Goal: Task Accomplishment & Management: Complete application form

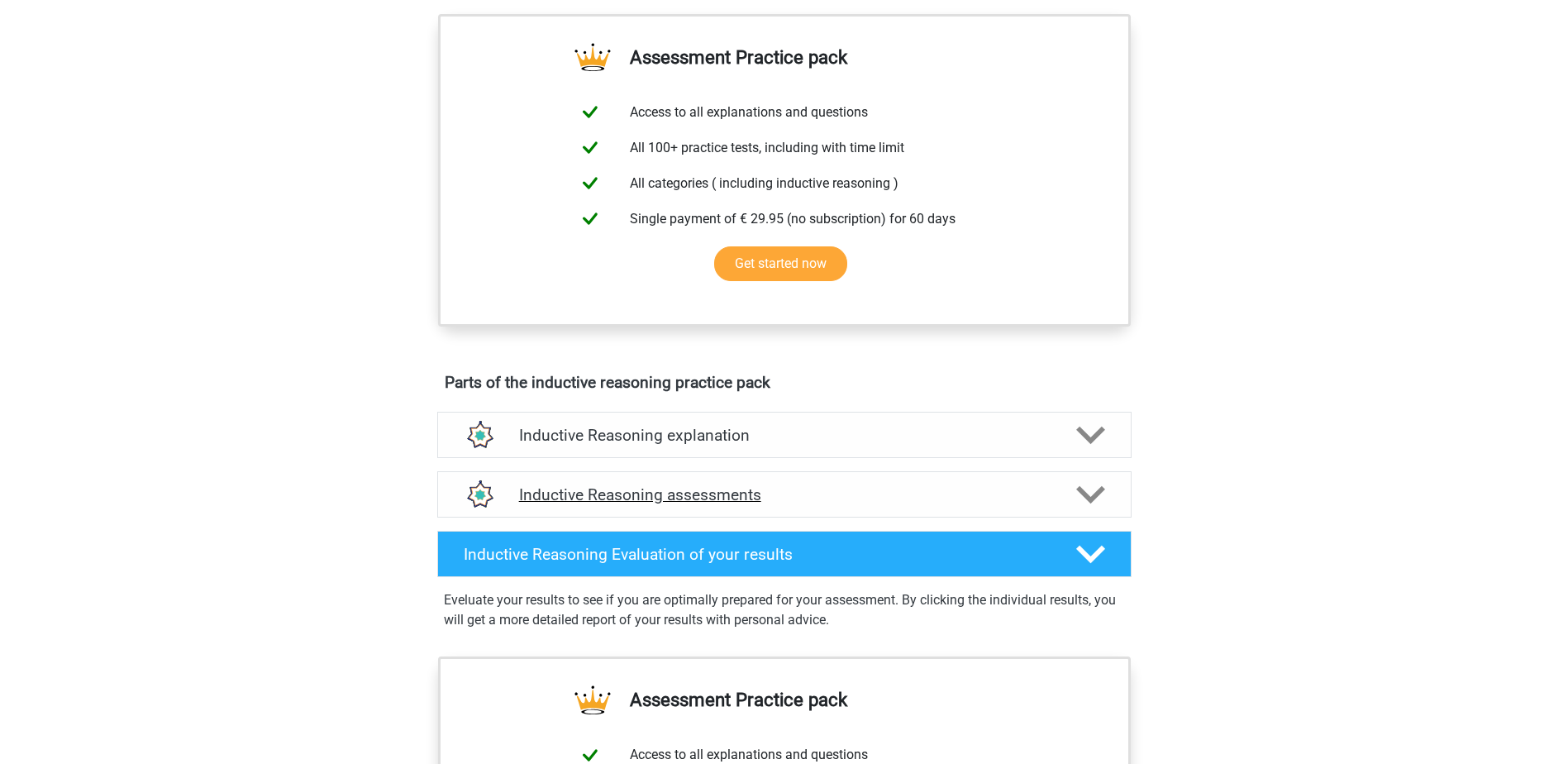
scroll to position [578, 0]
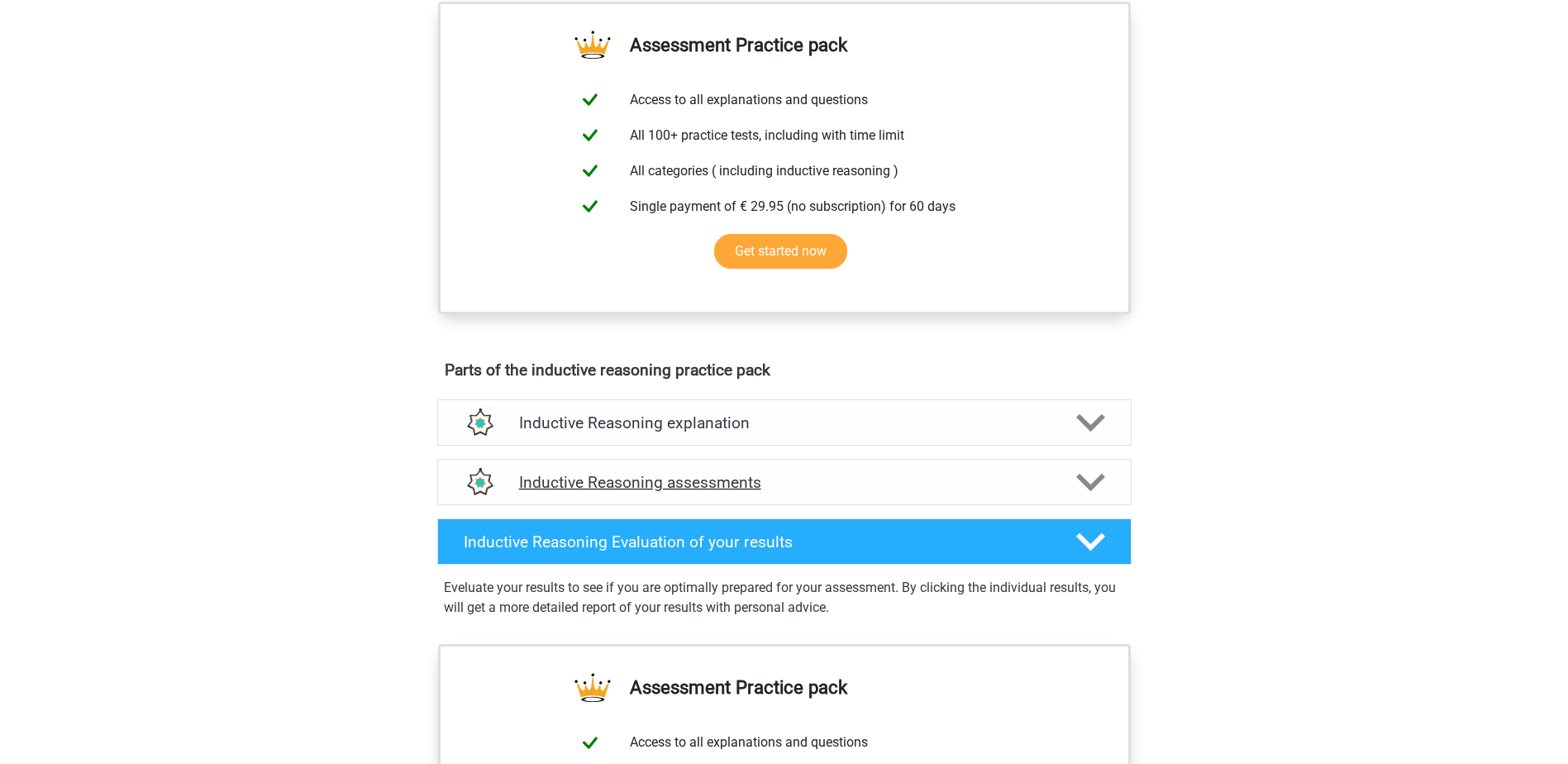
click at [1096, 491] on polygon at bounding box center [1091, 481] width 29 height 18
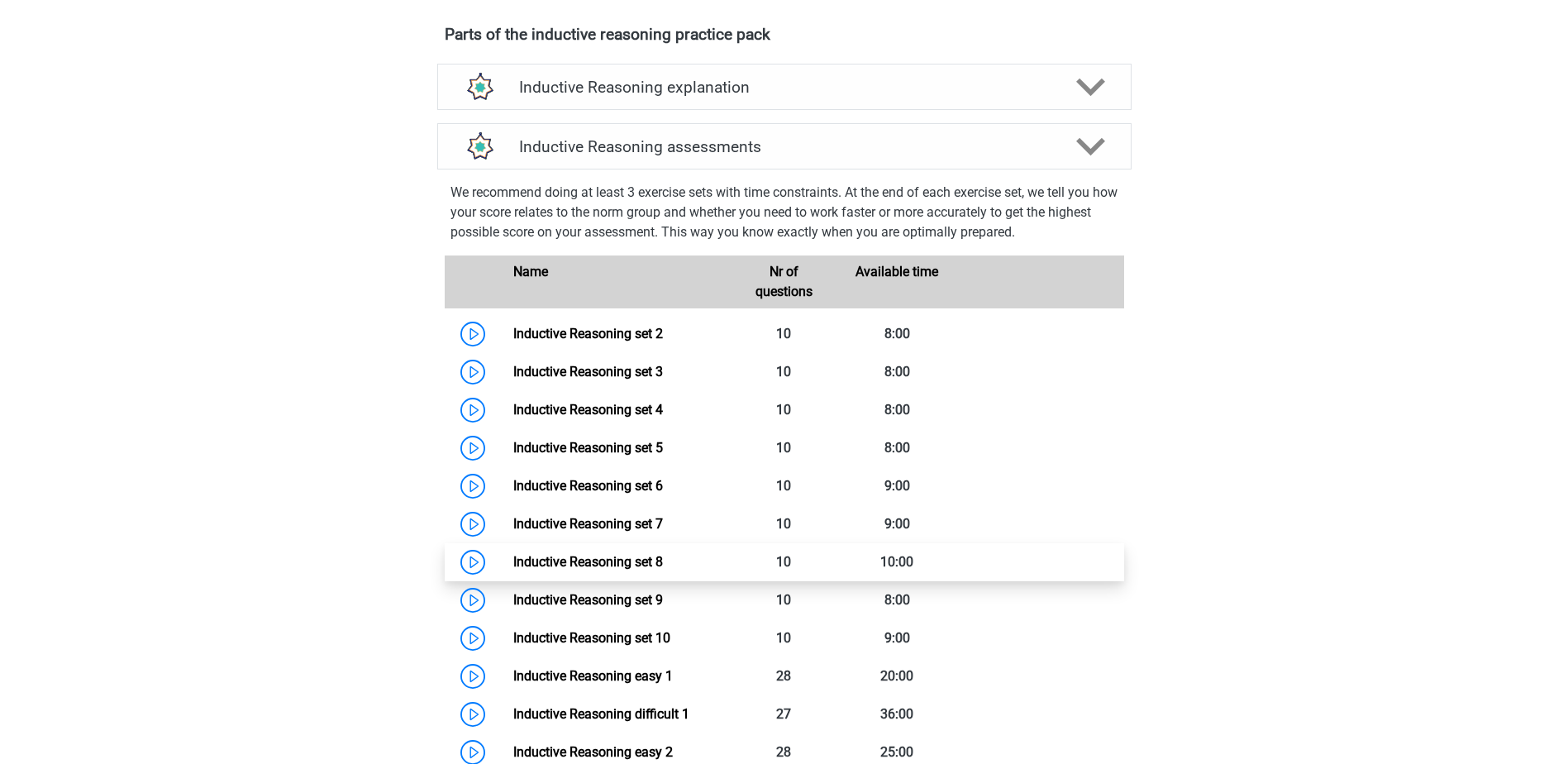
scroll to position [992, 0]
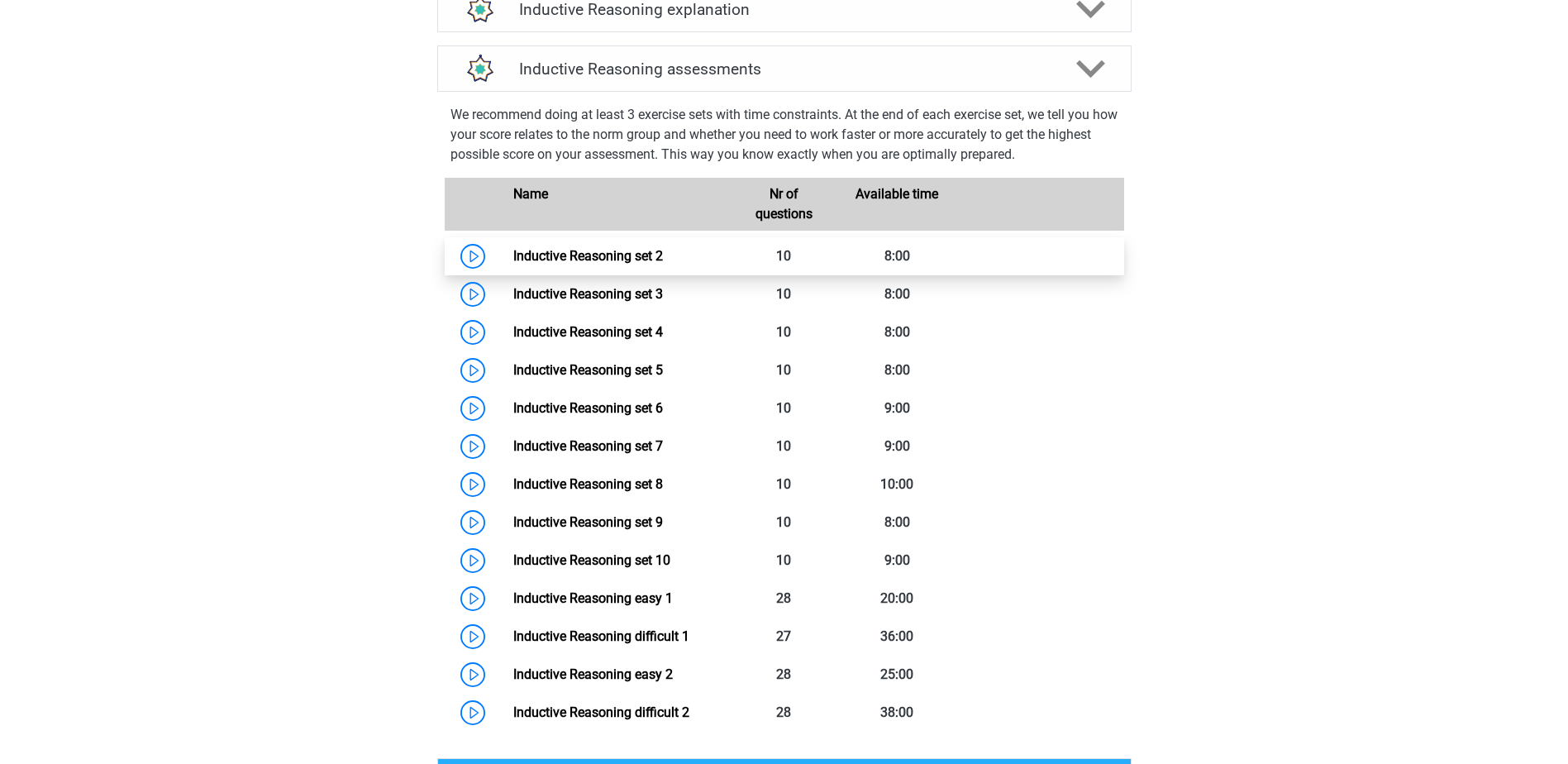
click at [582, 262] on link "Inductive Reasoning set 2" at bounding box center [588, 256] width 150 height 16
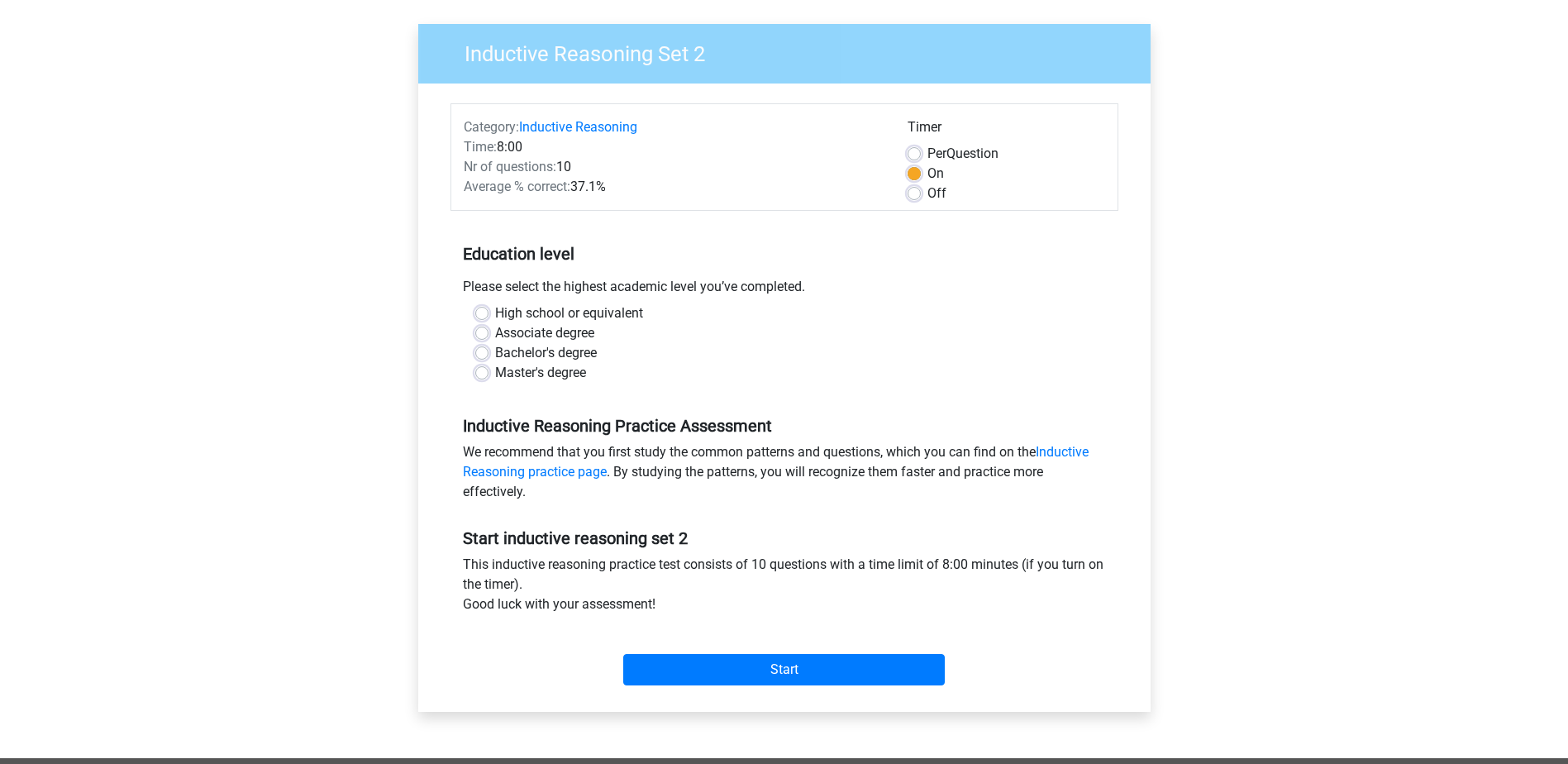
scroll to position [82, 0]
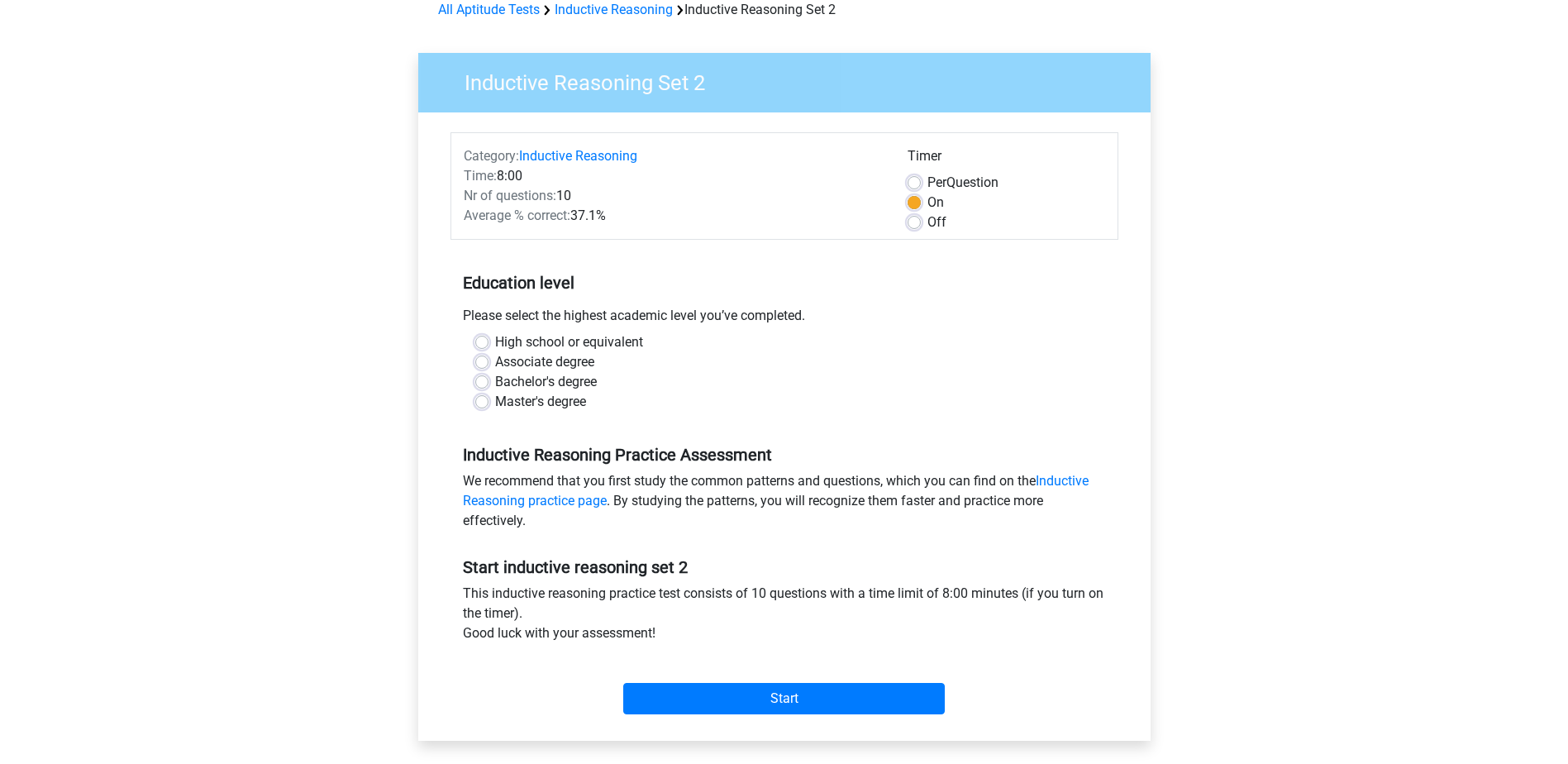
click at [495, 382] on label "Bachelor's degree" at bounding box center [546, 382] width 101 height 20
click at [485, 382] on input "Bachelor's degree" at bounding box center [481, 380] width 13 height 17
radio input "true"
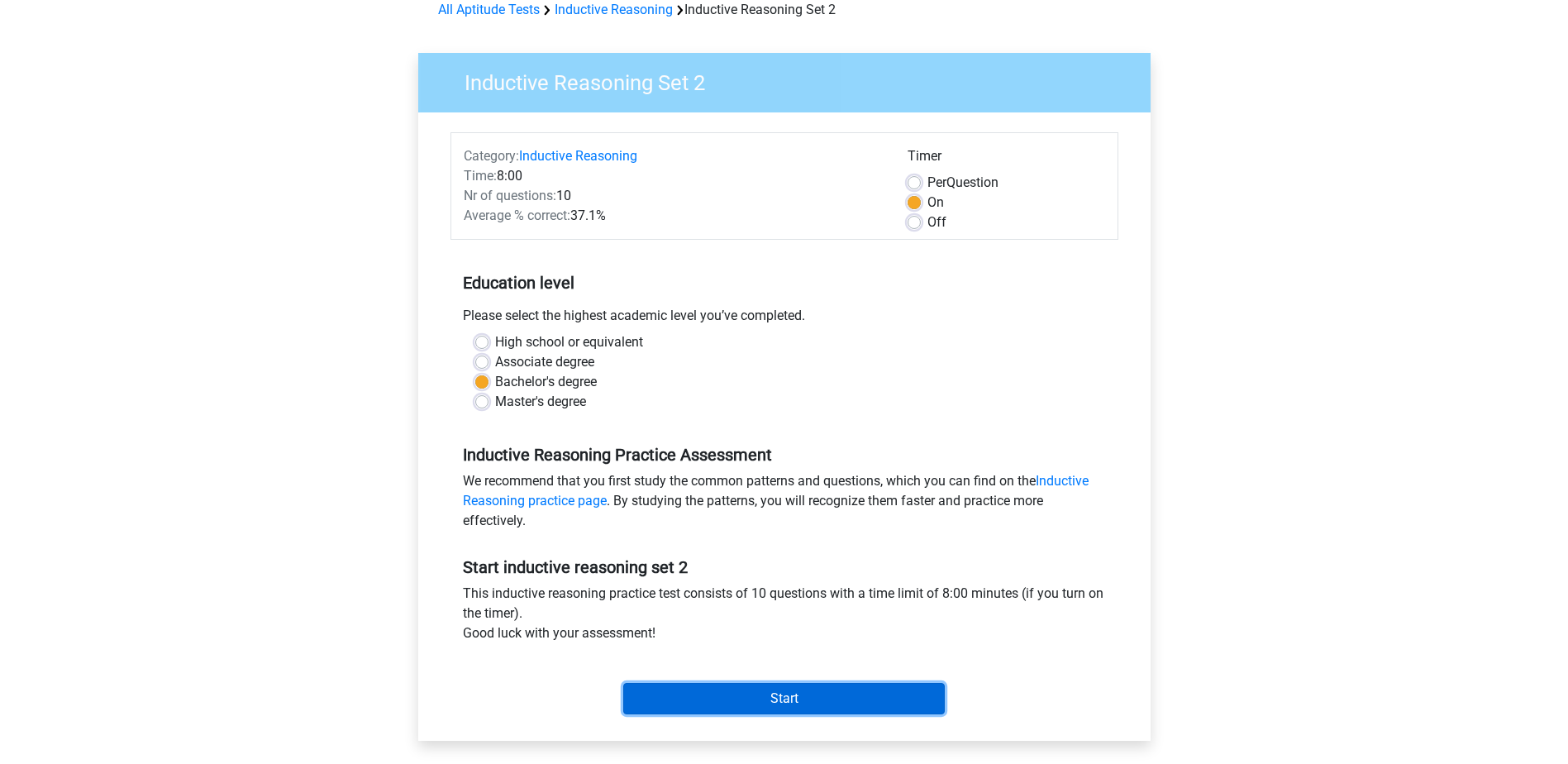
click at [755, 697] on input "Start" at bounding box center [784, 699] width 322 height 32
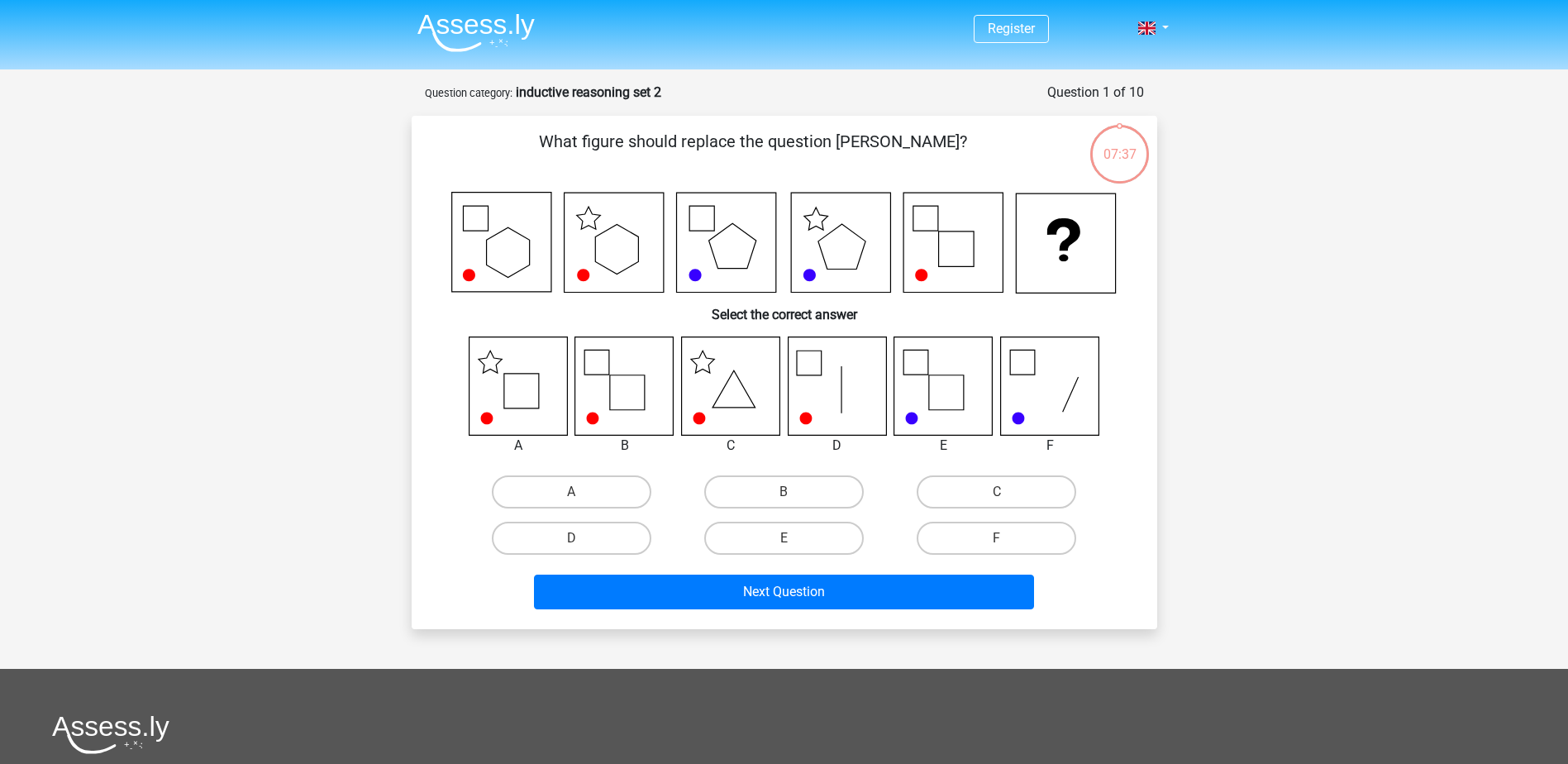
click at [791, 494] on input "B" at bounding box center [789, 497] width 11 height 11
radio input "true"
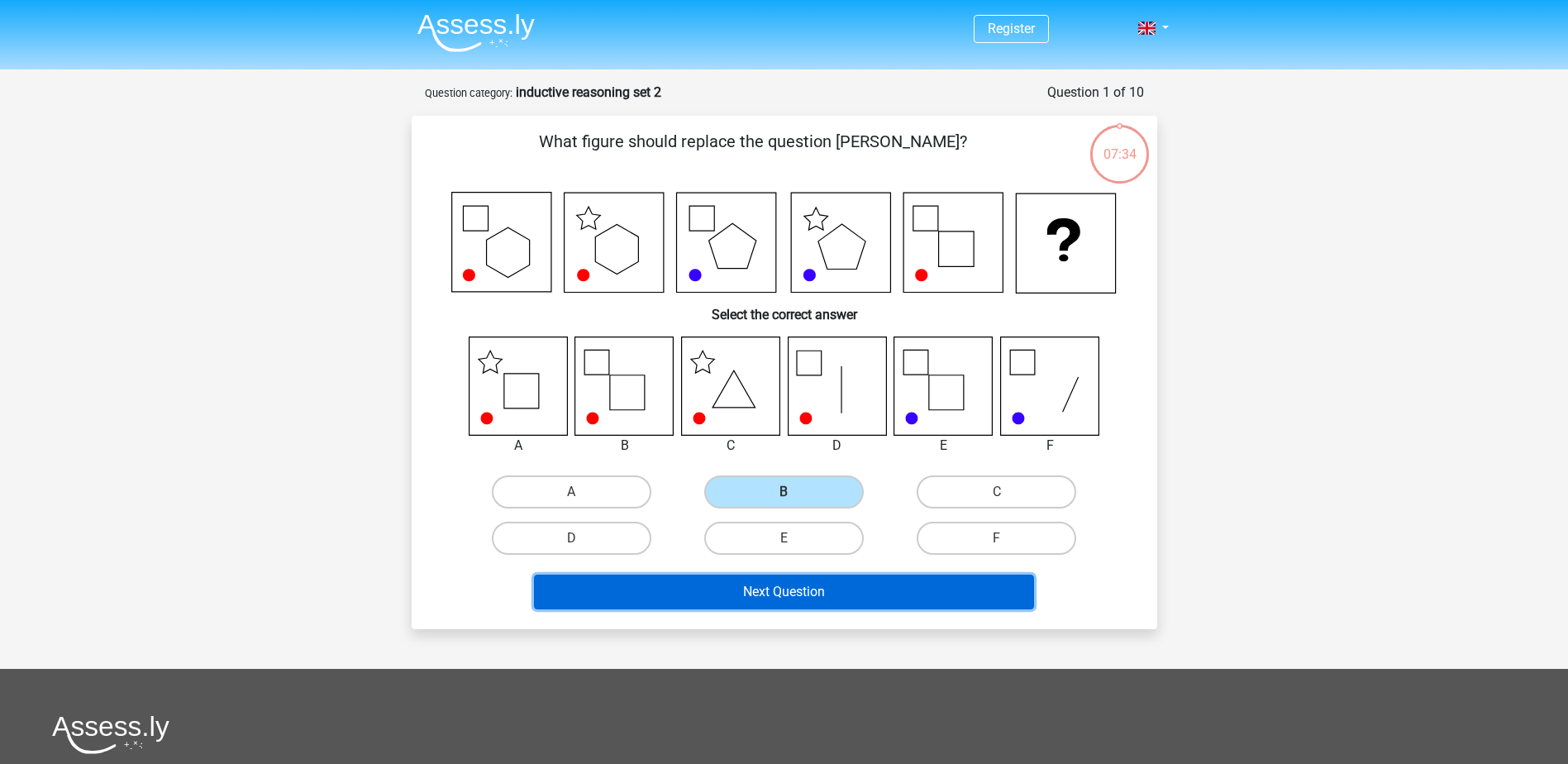
click at [870, 584] on button "Next Question" at bounding box center [784, 591] width 500 height 35
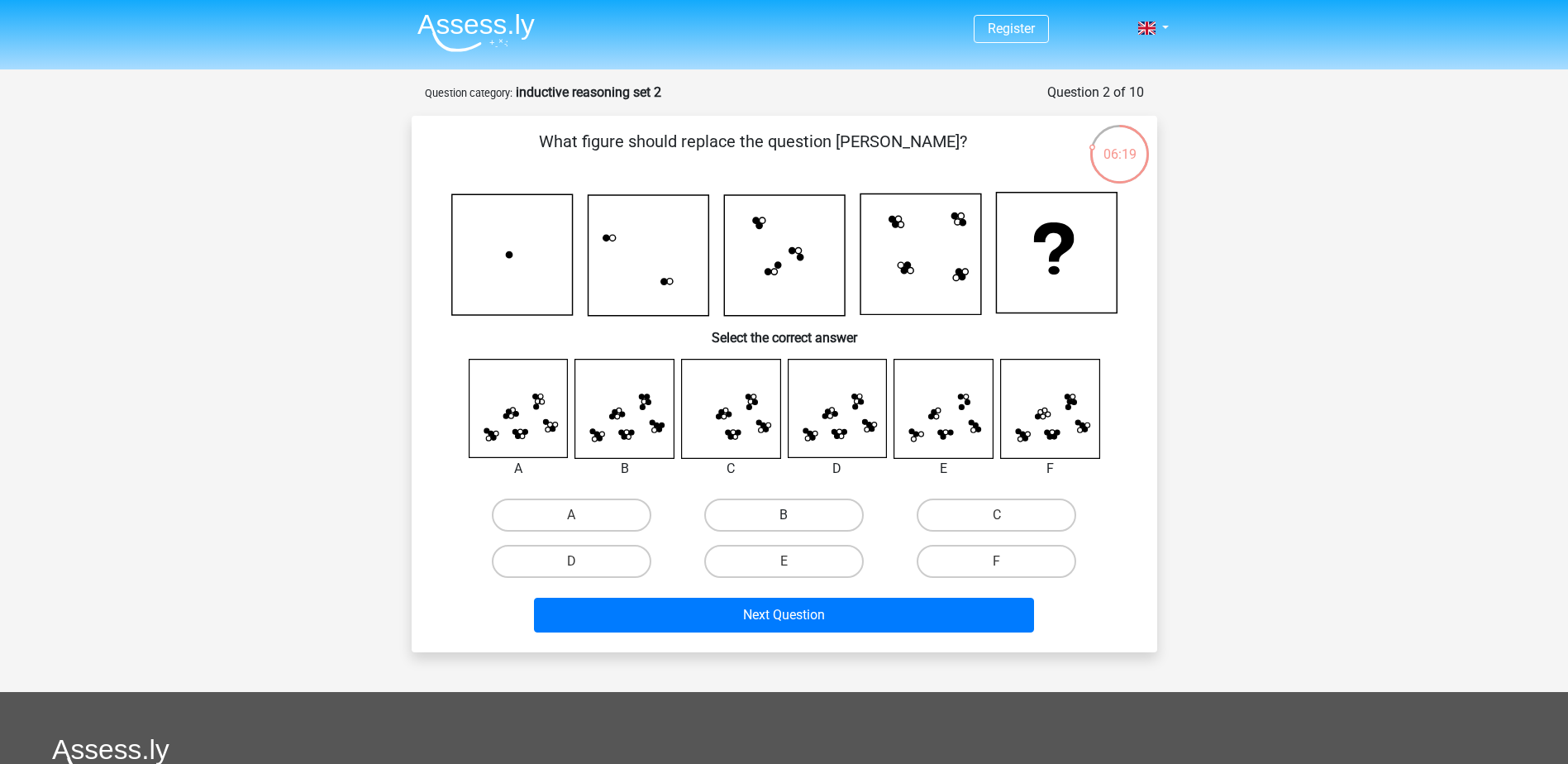
click at [739, 515] on label "B" at bounding box center [784, 514] width 160 height 33
click at [784, 515] on input "B" at bounding box center [789, 520] width 11 height 11
radio input "true"
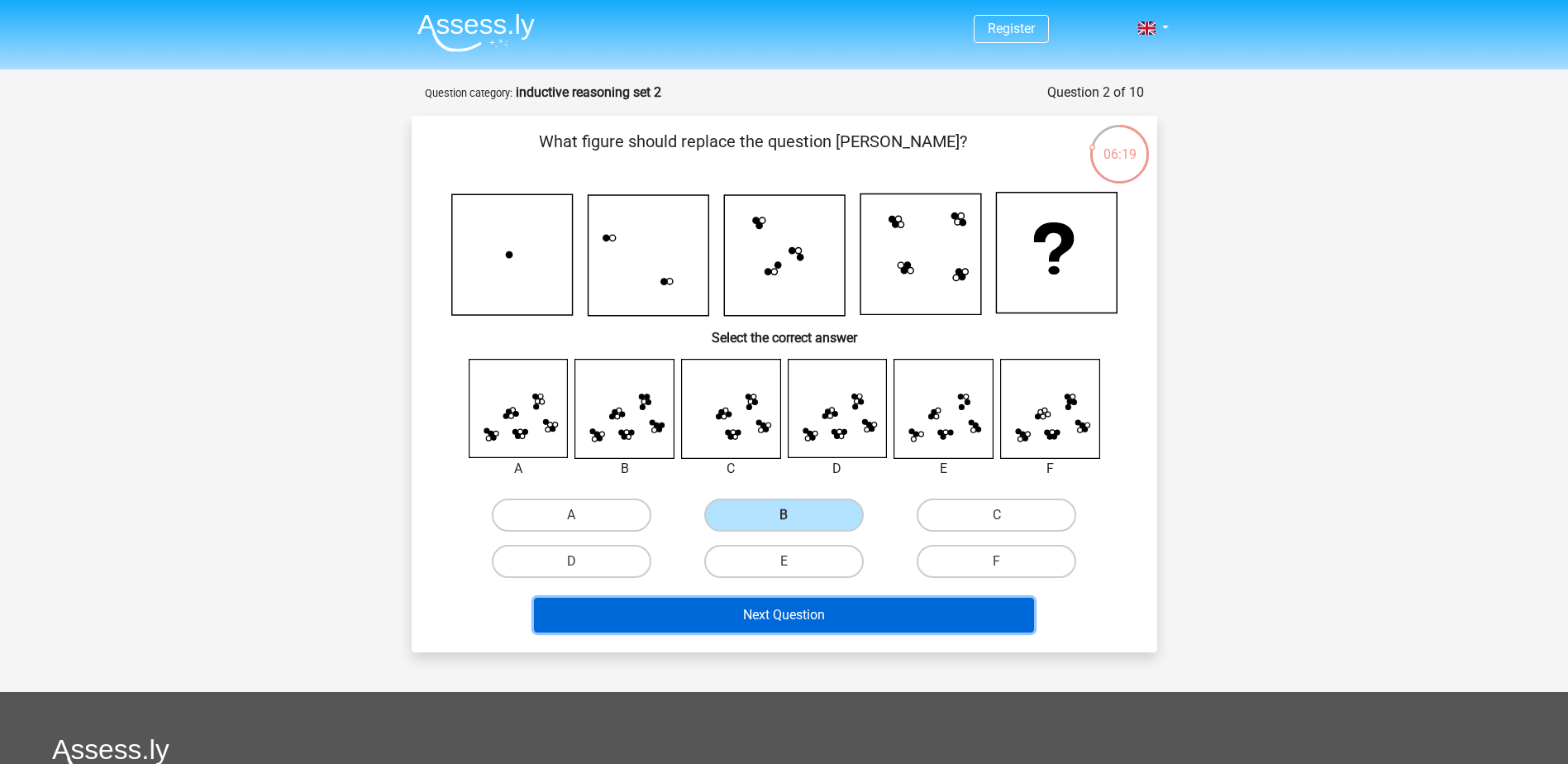
click at [794, 618] on button "Next Question" at bounding box center [784, 614] width 500 height 35
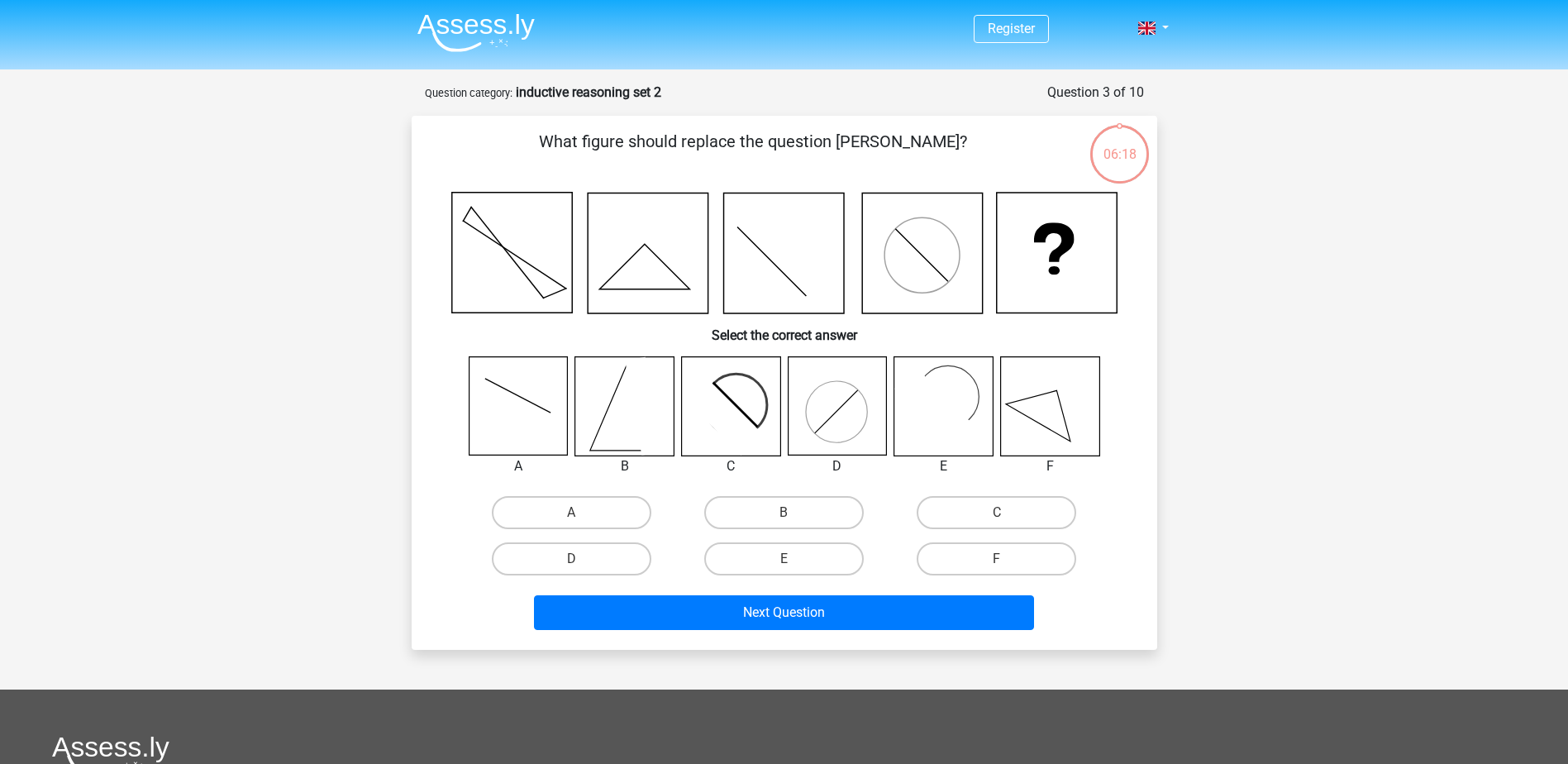
scroll to position [82, 0]
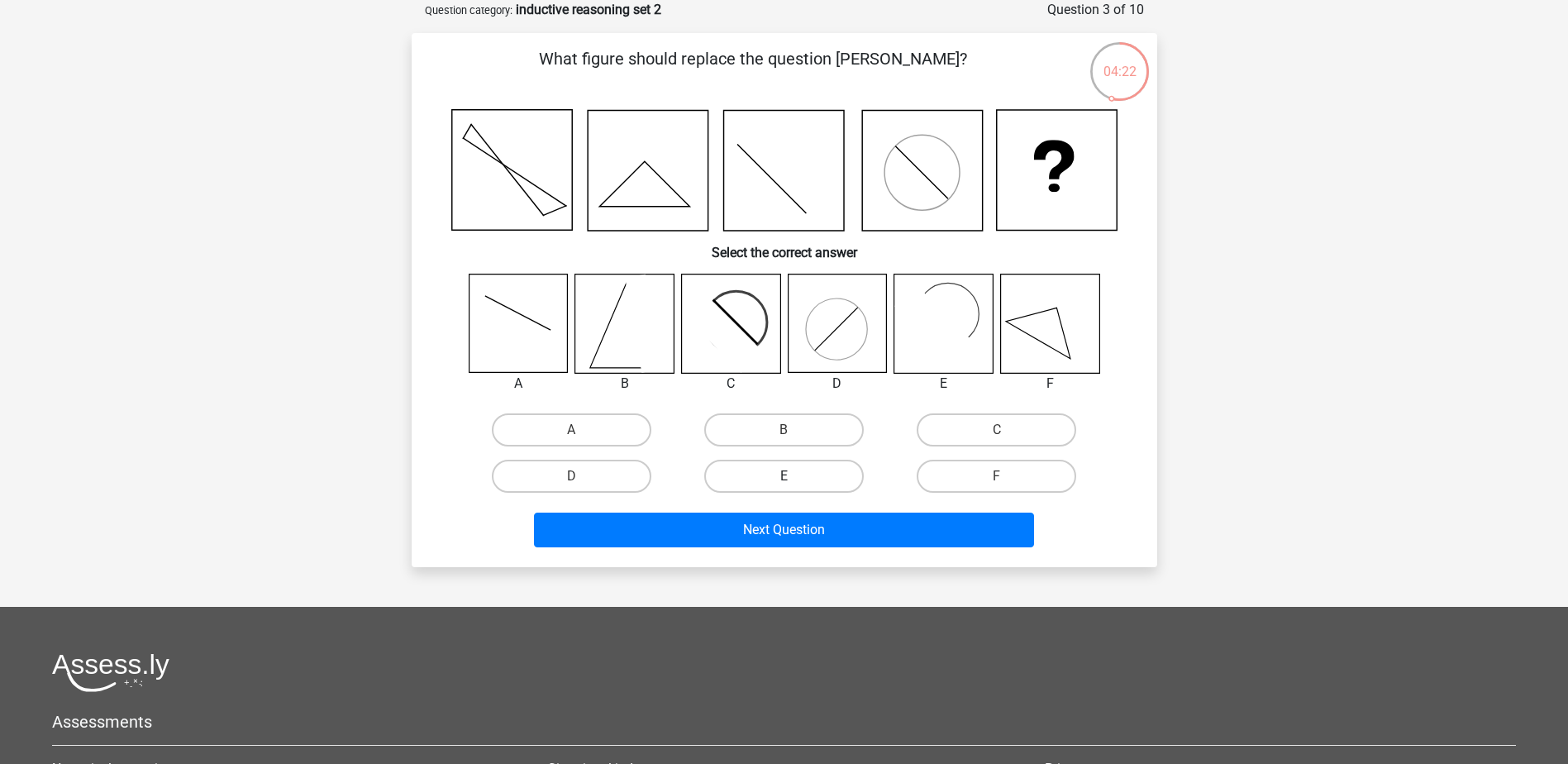
click at [760, 486] on label "E" at bounding box center [784, 475] width 160 height 33
click at [784, 486] on input "E" at bounding box center [789, 481] width 11 height 11
radio input "true"
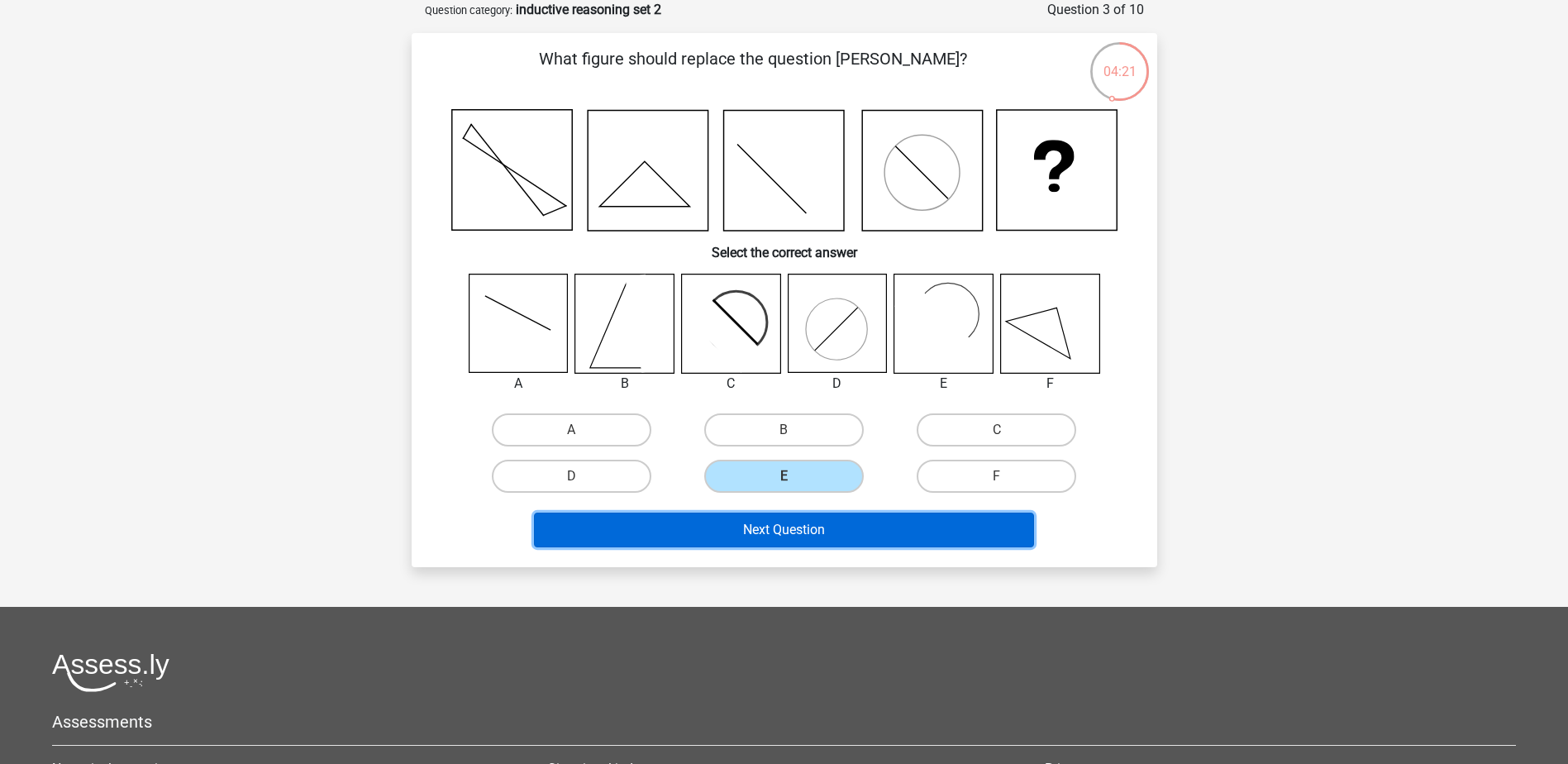
click at [782, 536] on button "Next Question" at bounding box center [784, 529] width 500 height 35
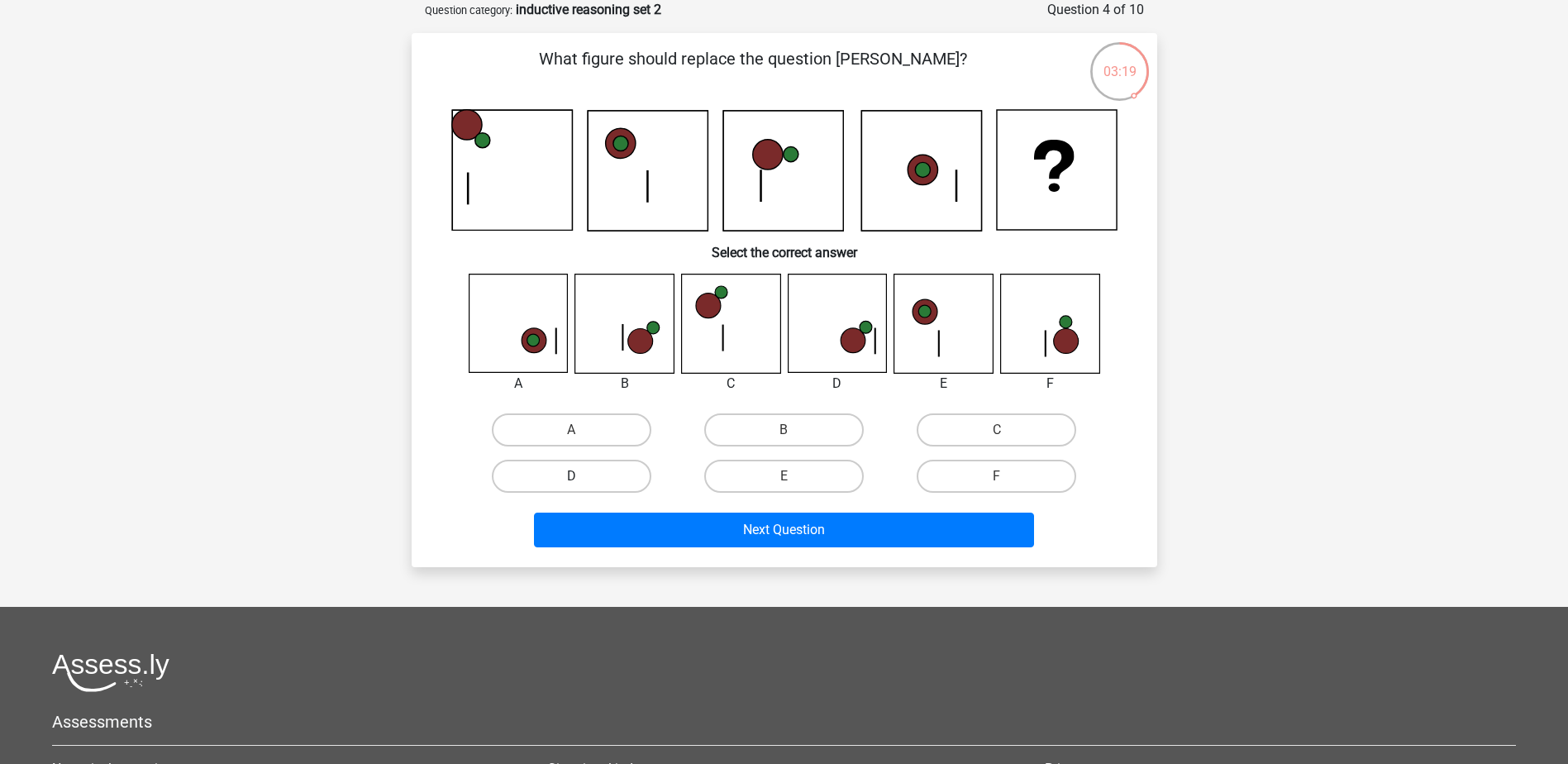
click at [518, 477] on label "D" at bounding box center [572, 475] width 160 height 33
click at [572, 477] on input "D" at bounding box center [577, 481] width 11 height 11
radio input "true"
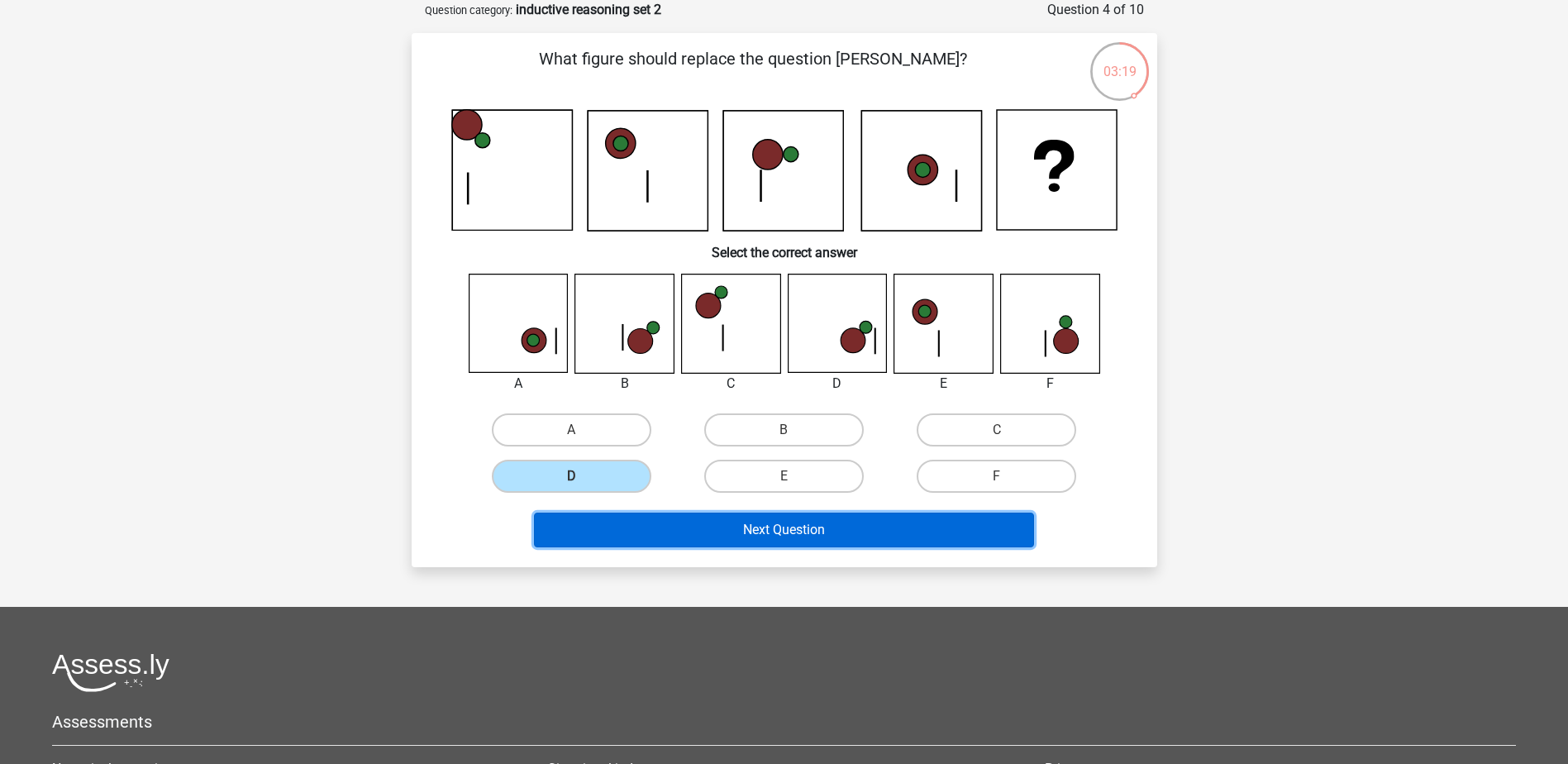
click at [650, 523] on button "Next Question" at bounding box center [784, 529] width 500 height 35
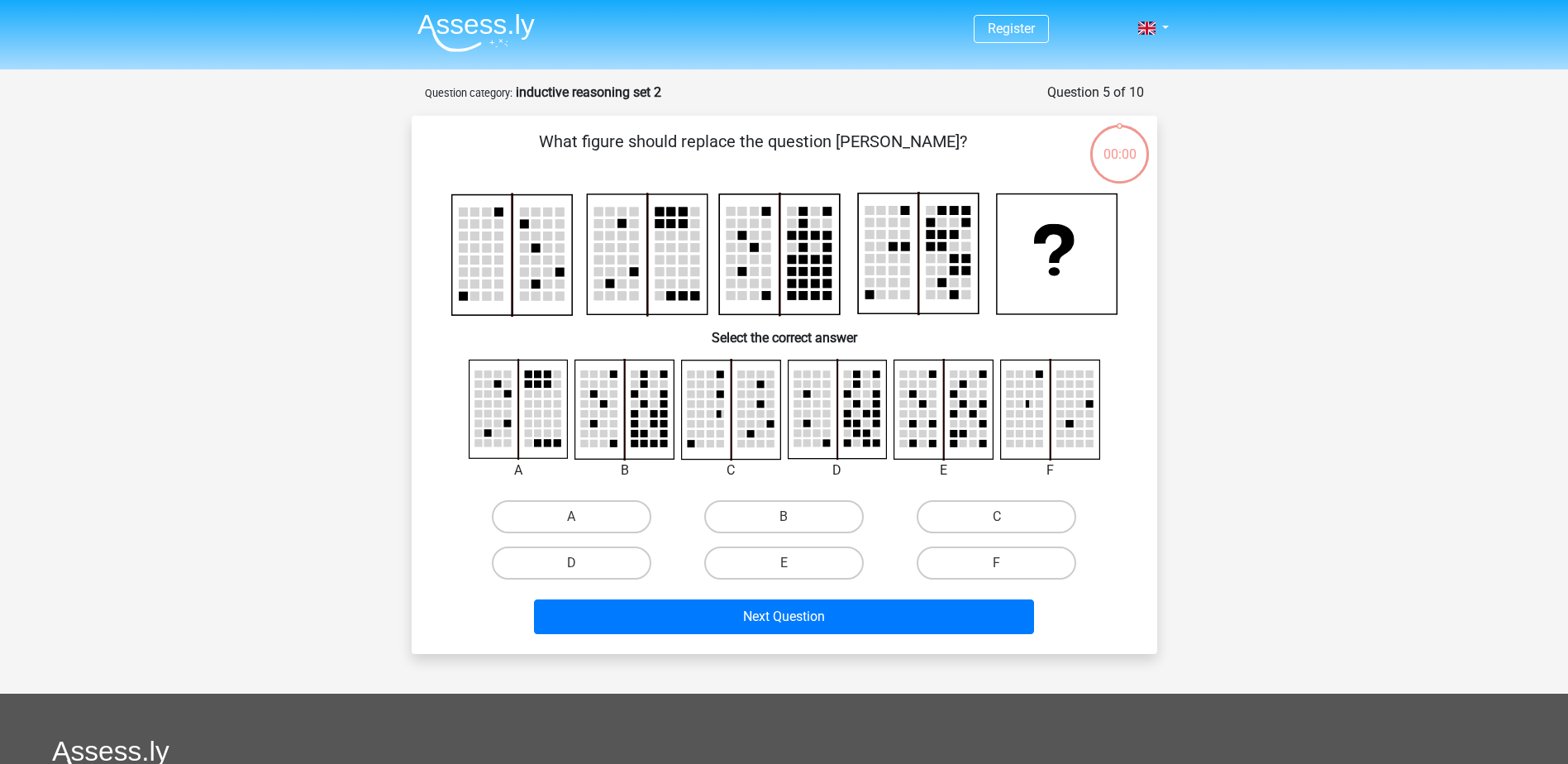
scroll to position [82, 0]
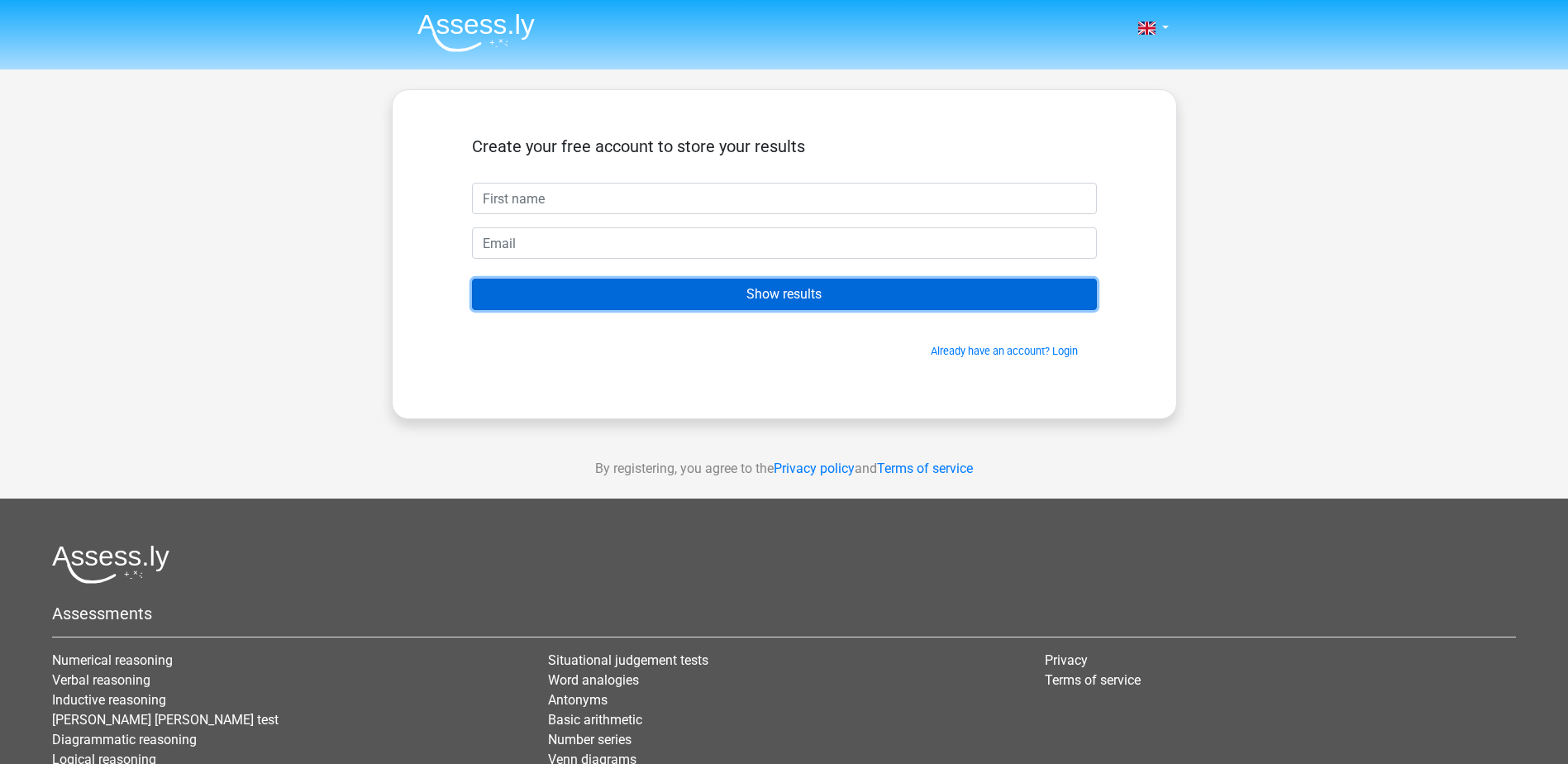
click at [551, 318] on form "Create your free account to store your results Show results Already have an acc…" at bounding box center [785, 247] width 625 height 222
click at [562, 303] on input "Show results" at bounding box center [785, 295] width 625 height 32
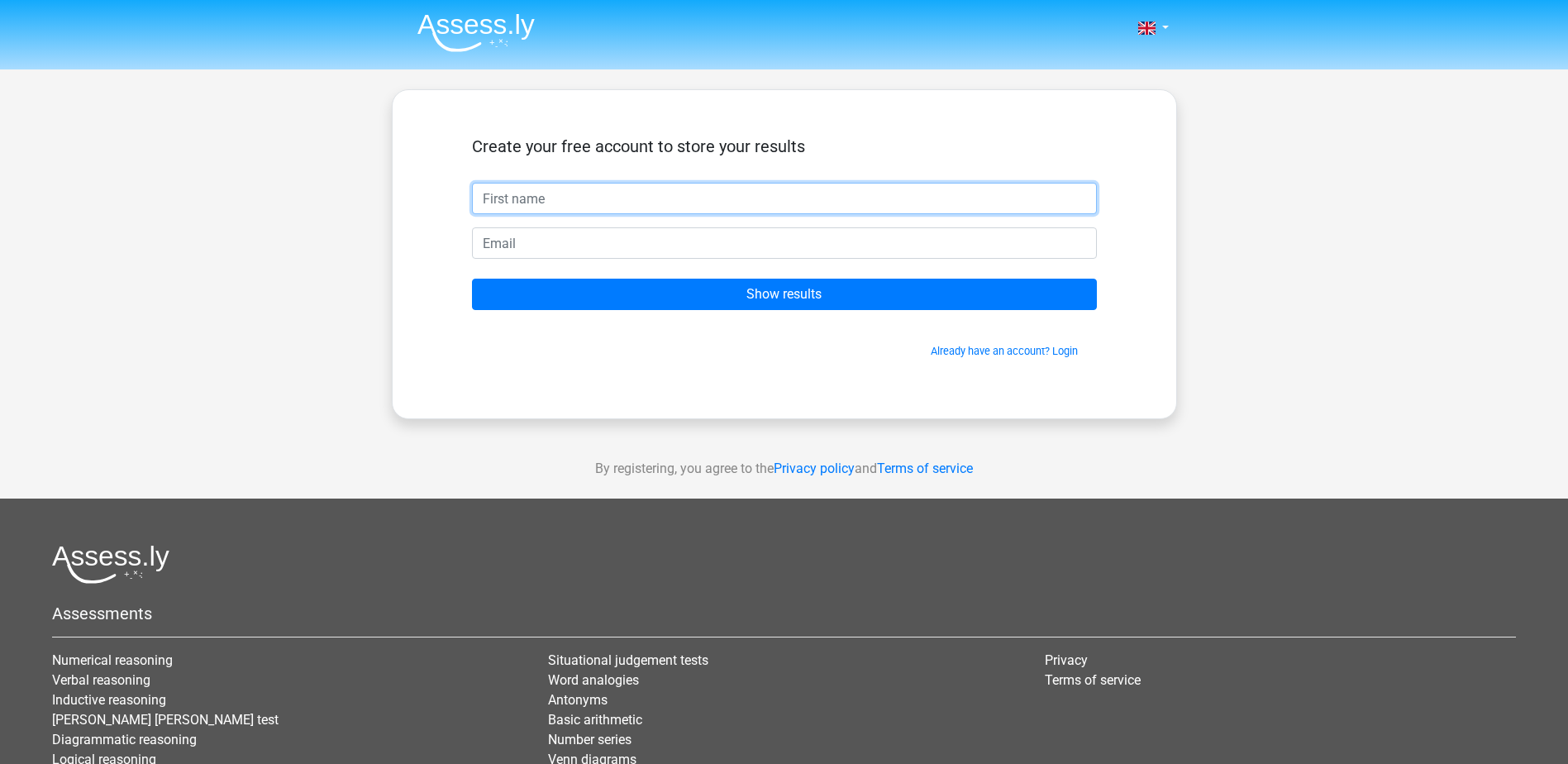
click at [579, 195] on input "text" at bounding box center [785, 198] width 625 height 32
type input "Chijioke"
click at [547, 237] on input "email" at bounding box center [785, 243] width 625 height 32
type input "[EMAIL_ADDRESS][DOMAIN_NAME]"
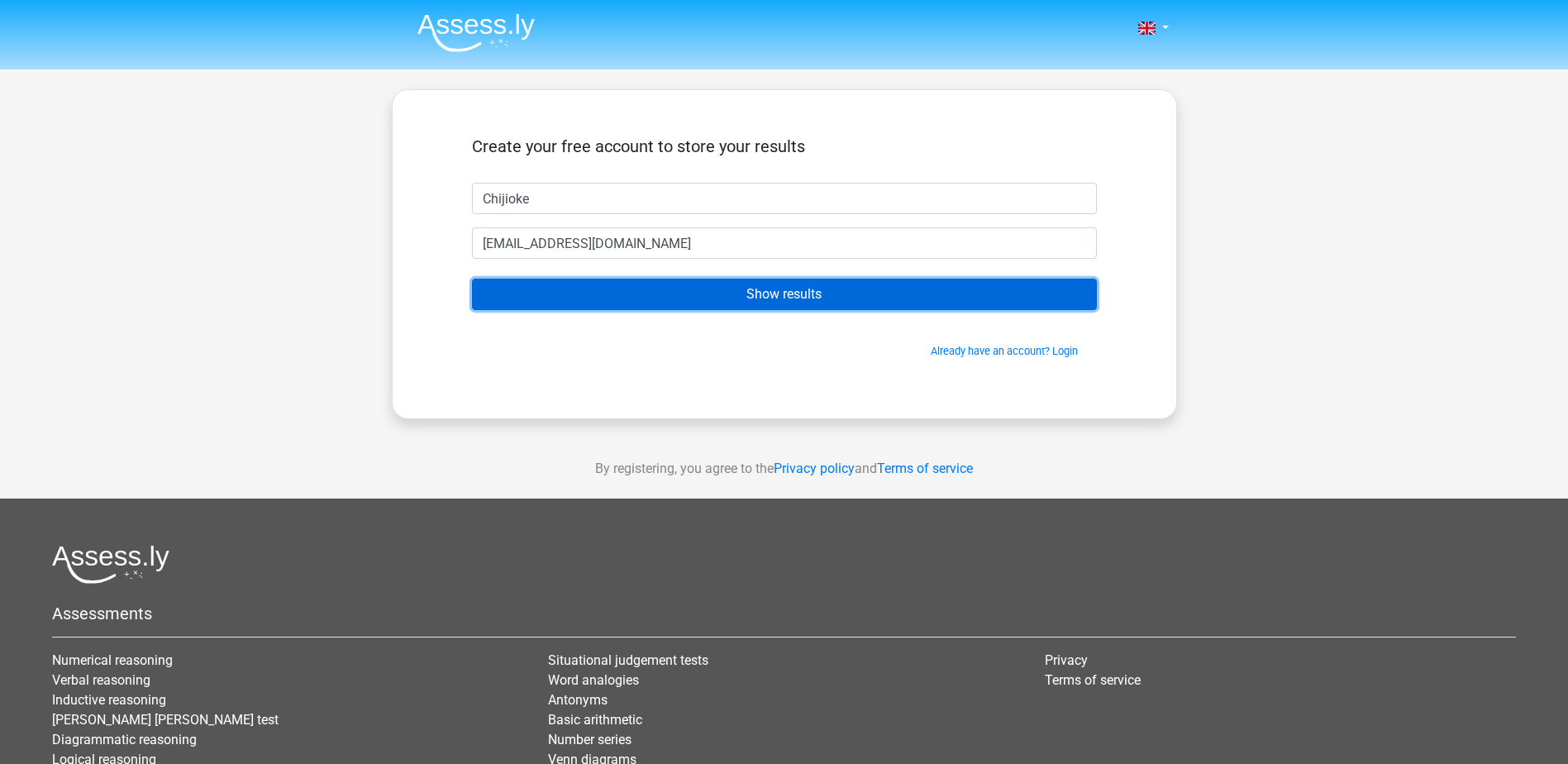
click at [629, 298] on input "Show results" at bounding box center [785, 295] width 625 height 32
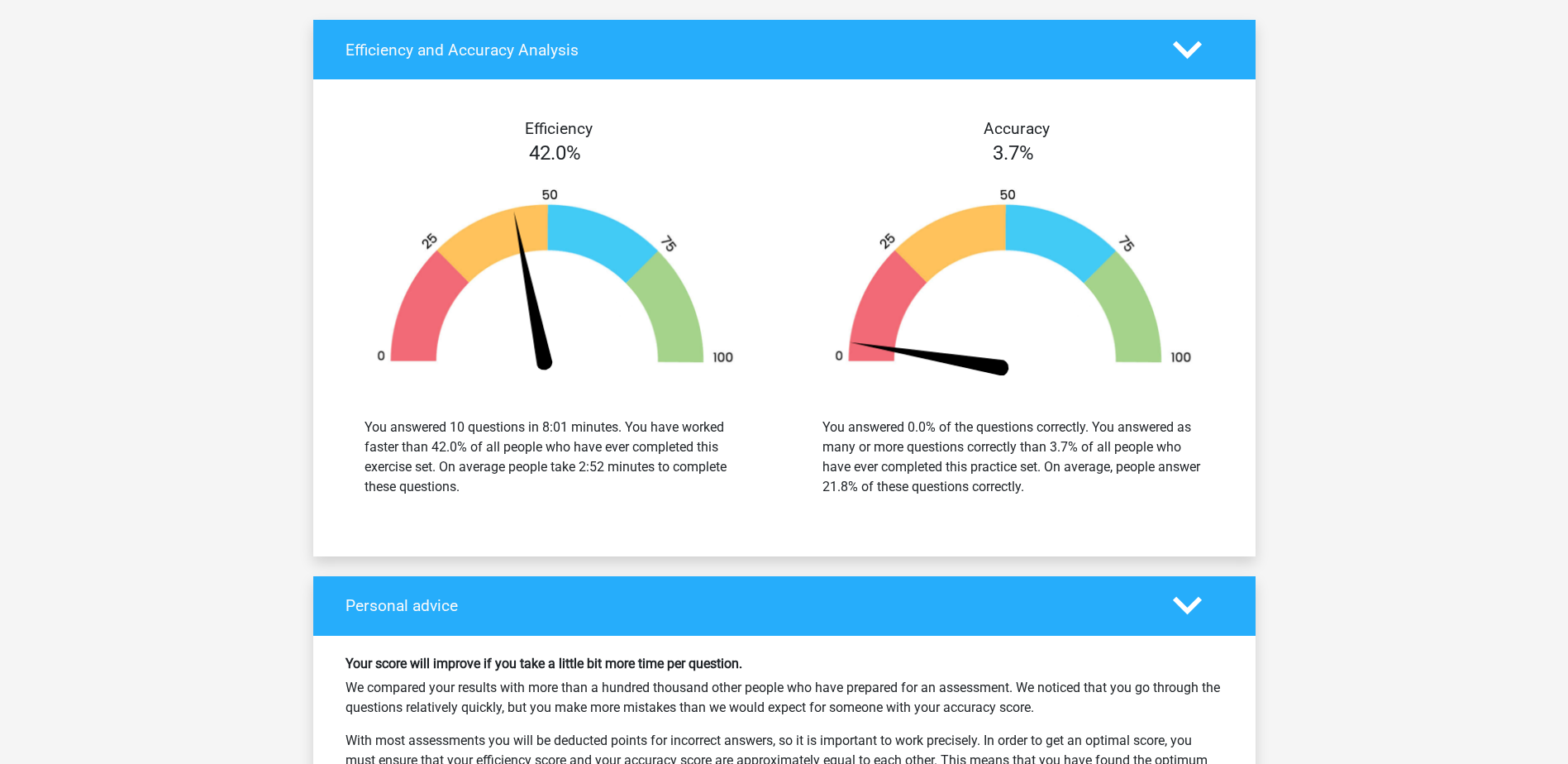
scroll to position [1818, 0]
